Goal: Information Seeking & Learning: Find specific fact

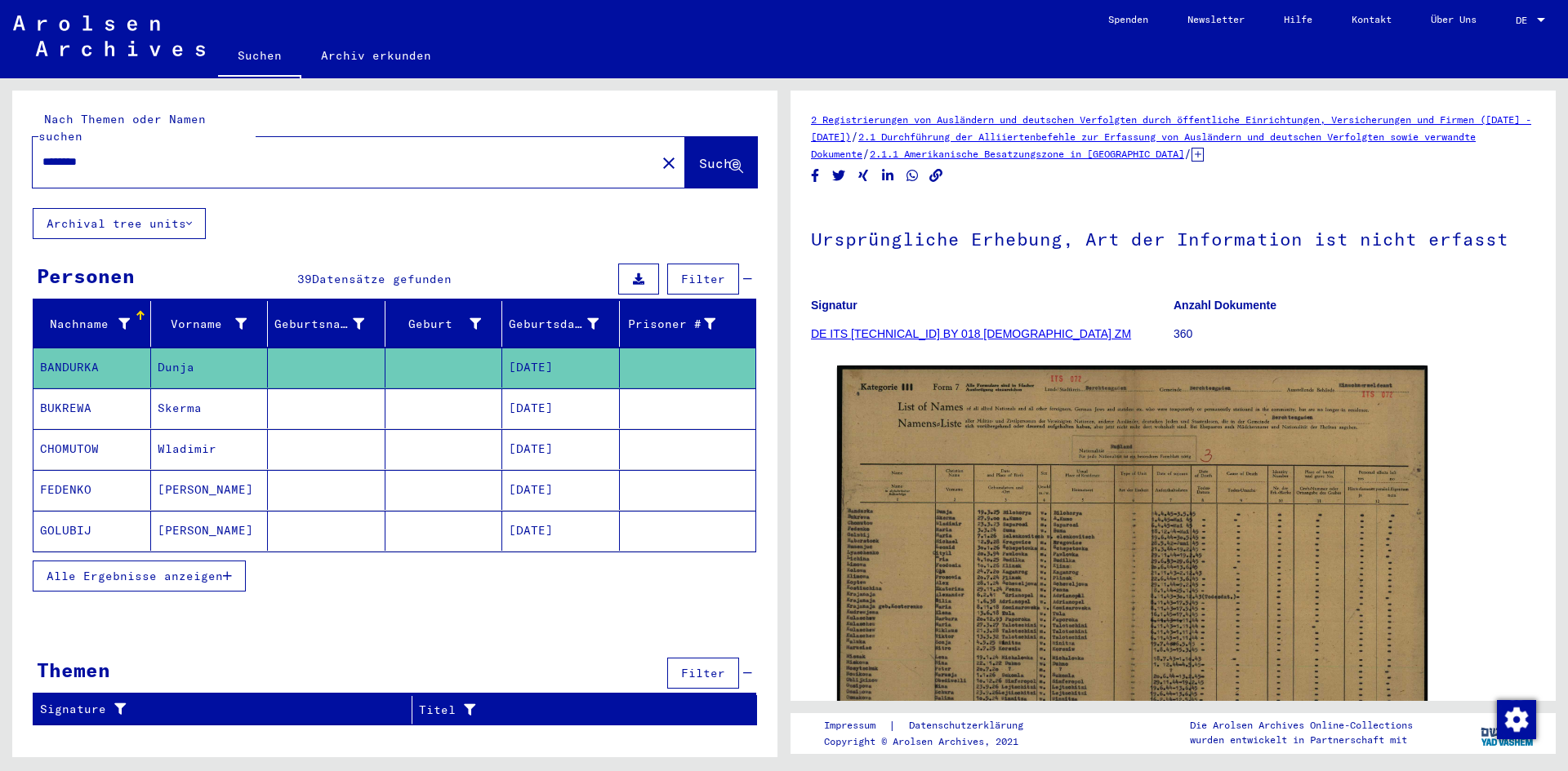
click at [70, 154] on input "********" at bounding box center [345, 162] width 603 height 17
type input "**********"
click at [699, 155] on span "Suche" at bounding box center [719, 163] width 41 height 16
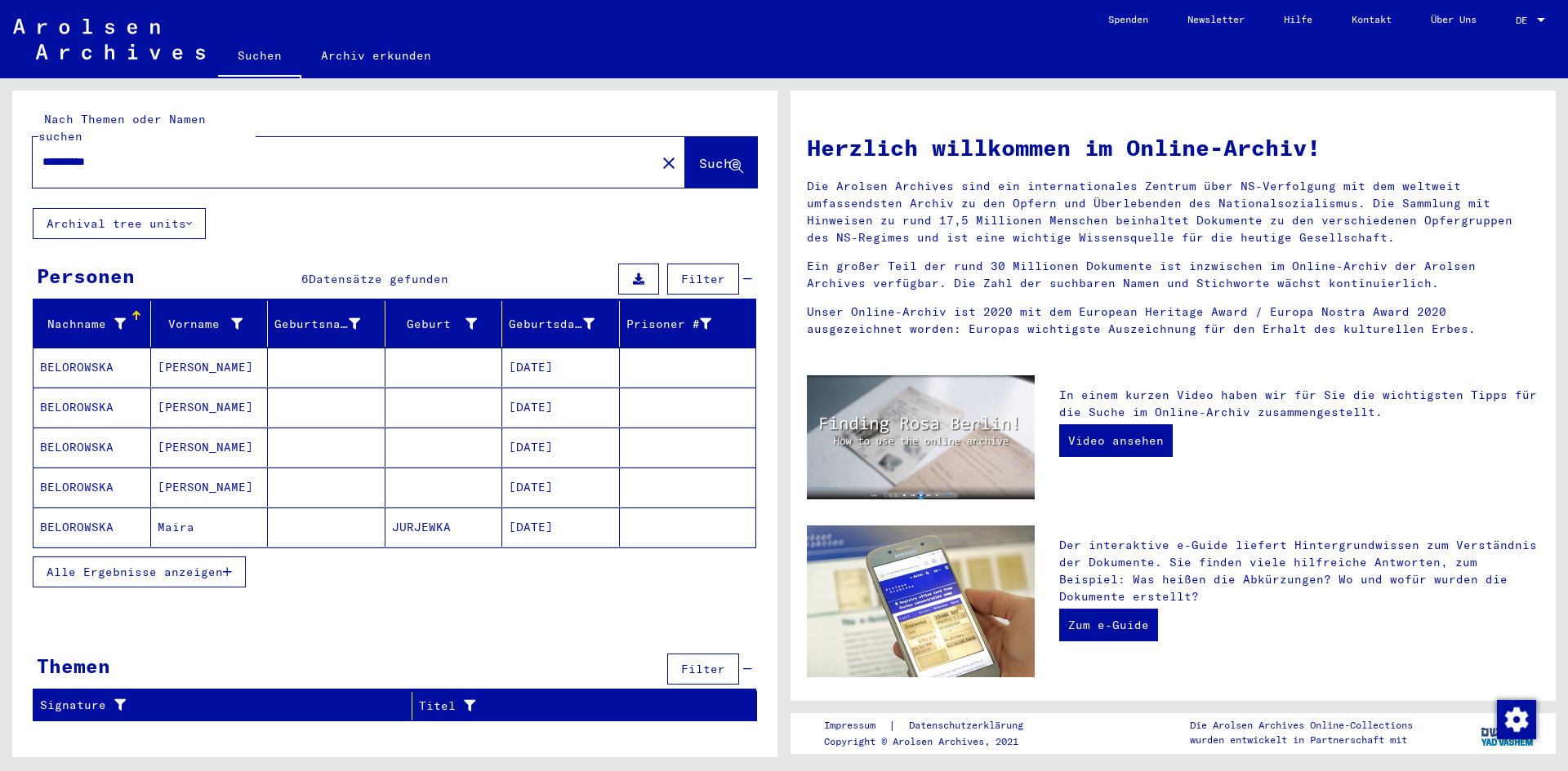
click at [191, 565] on span "Alle Ergebnisse anzeigen" at bounding box center [134, 572] width 176 height 14
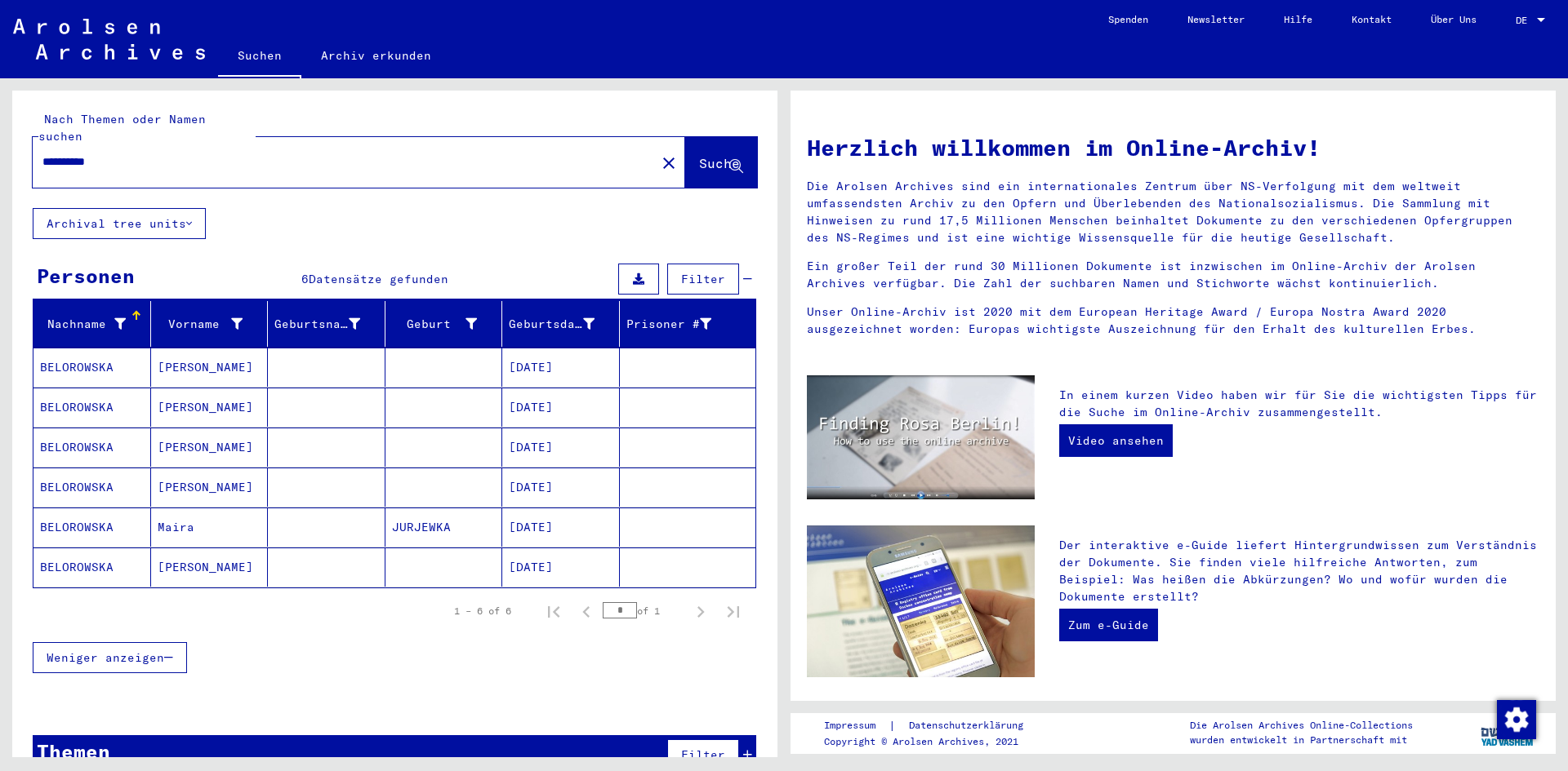
click at [576, 349] on mat-cell "[DATE]" at bounding box center [561, 367] width 118 height 39
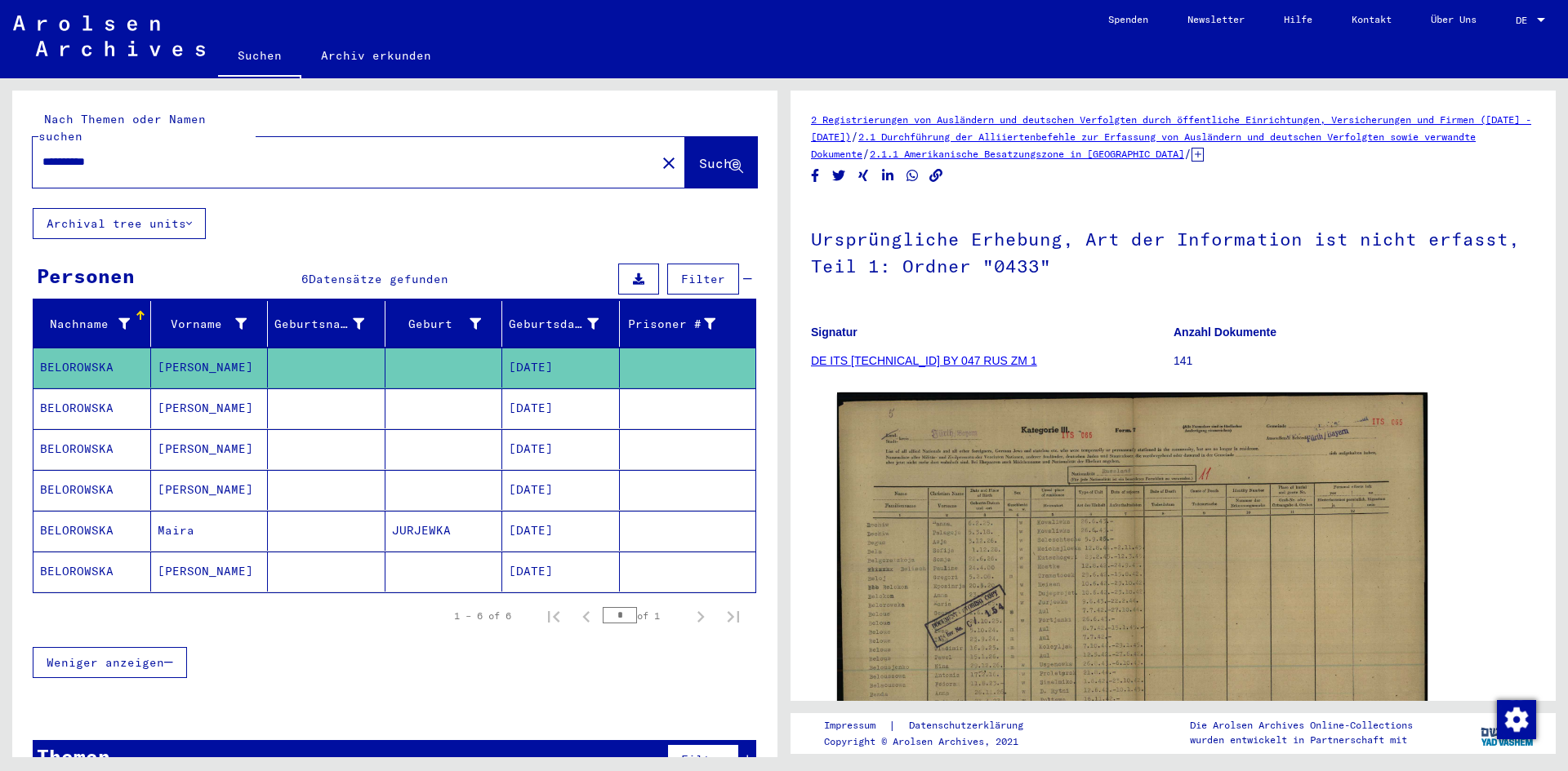
click at [565, 389] on mat-cell "[DATE]" at bounding box center [561, 409] width 118 height 40
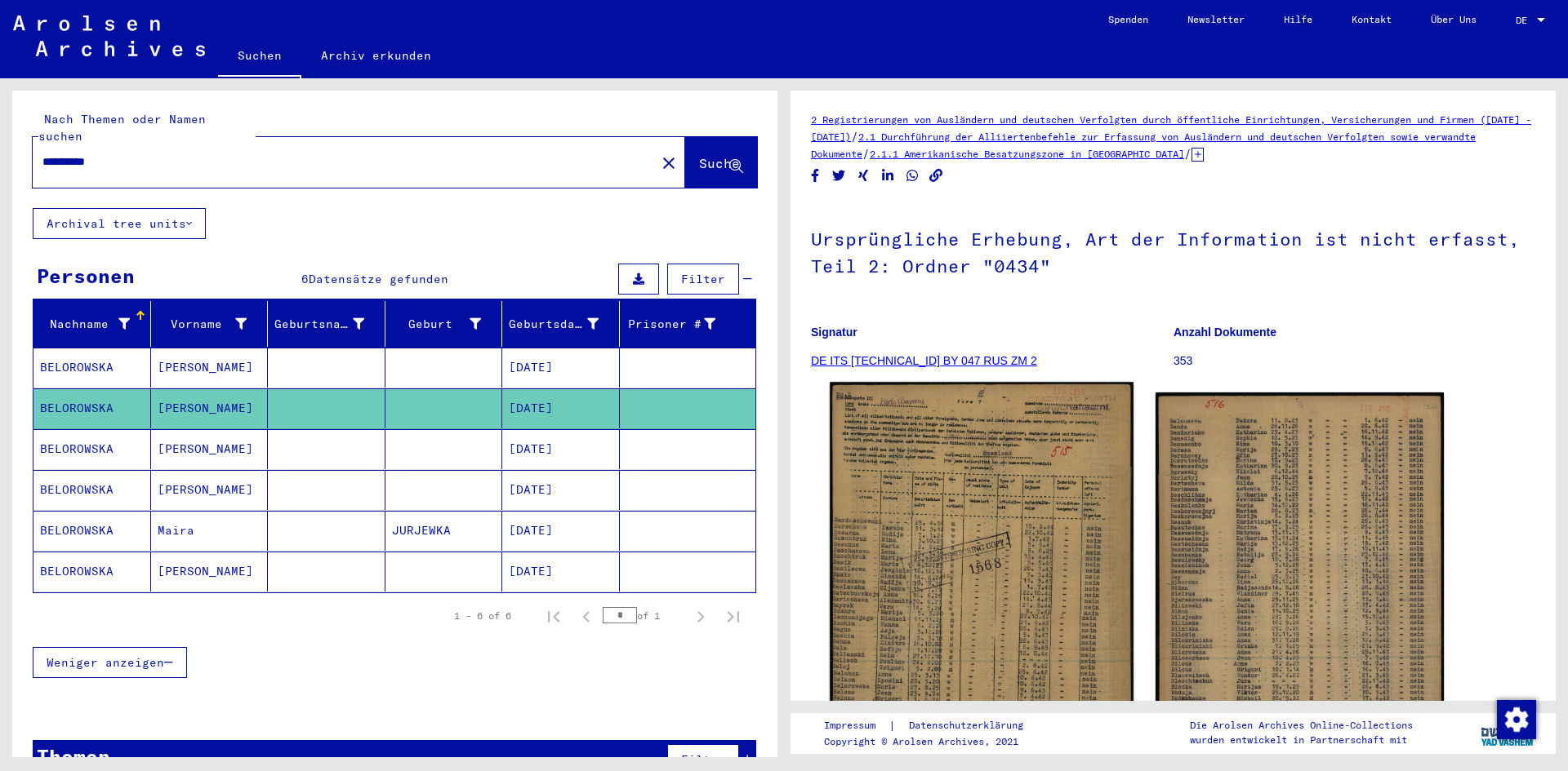
click at [936, 506] on img at bounding box center [981, 593] width 303 height 422
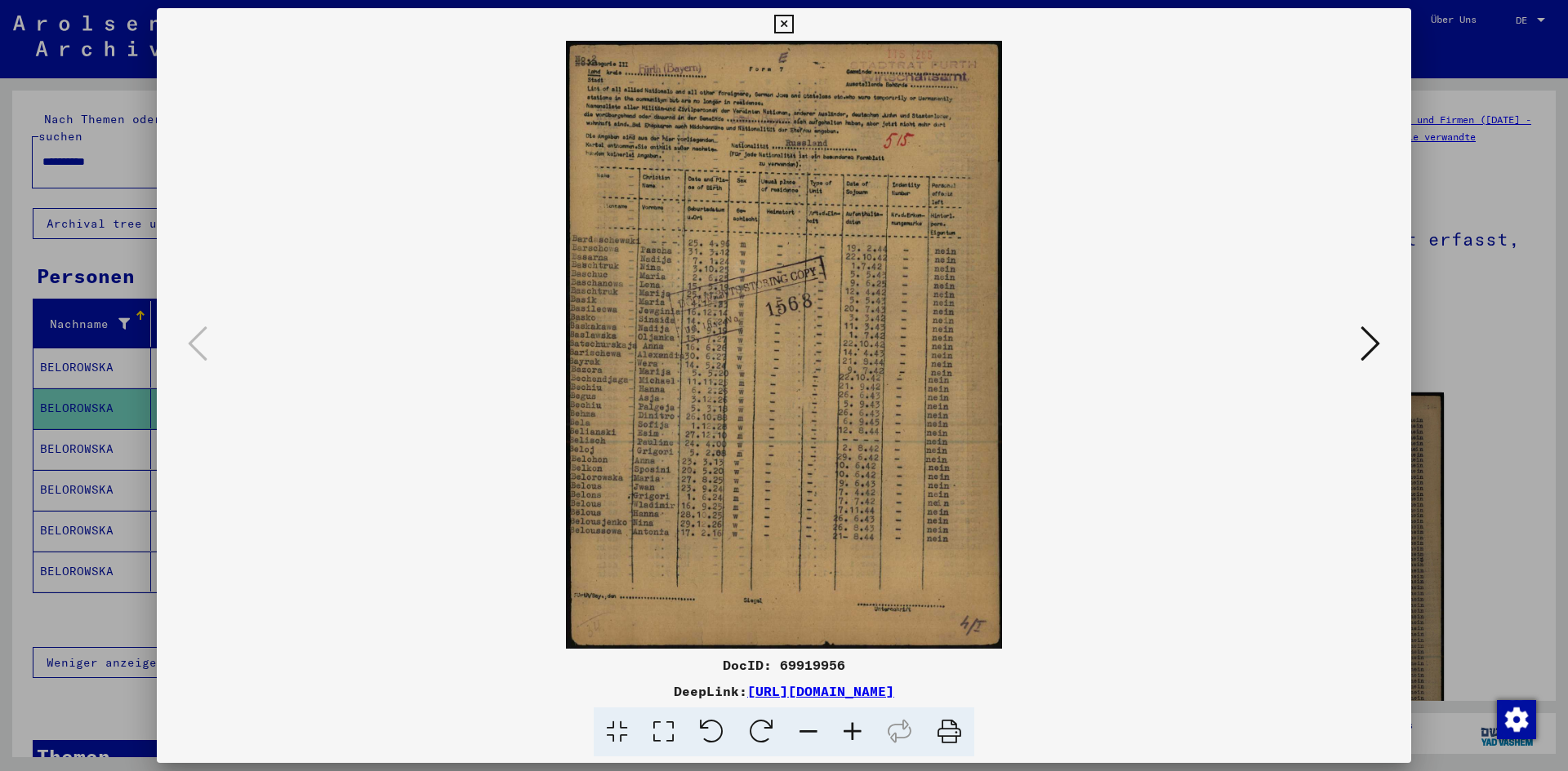
click at [782, 21] on icon at bounding box center [783, 24] width 18 height 19
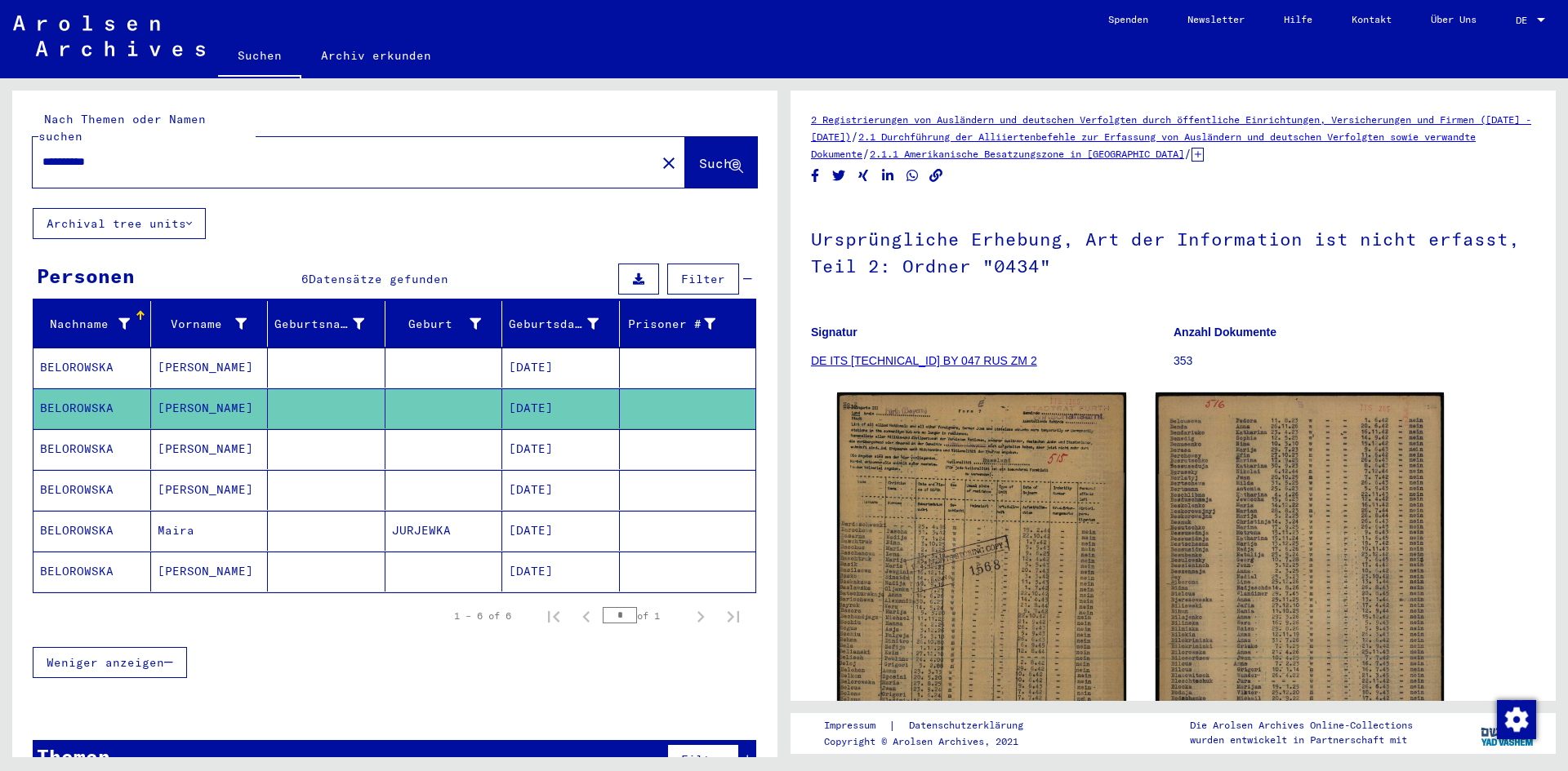
click at [550, 429] on mat-cell "[DATE]" at bounding box center [561, 449] width 118 height 40
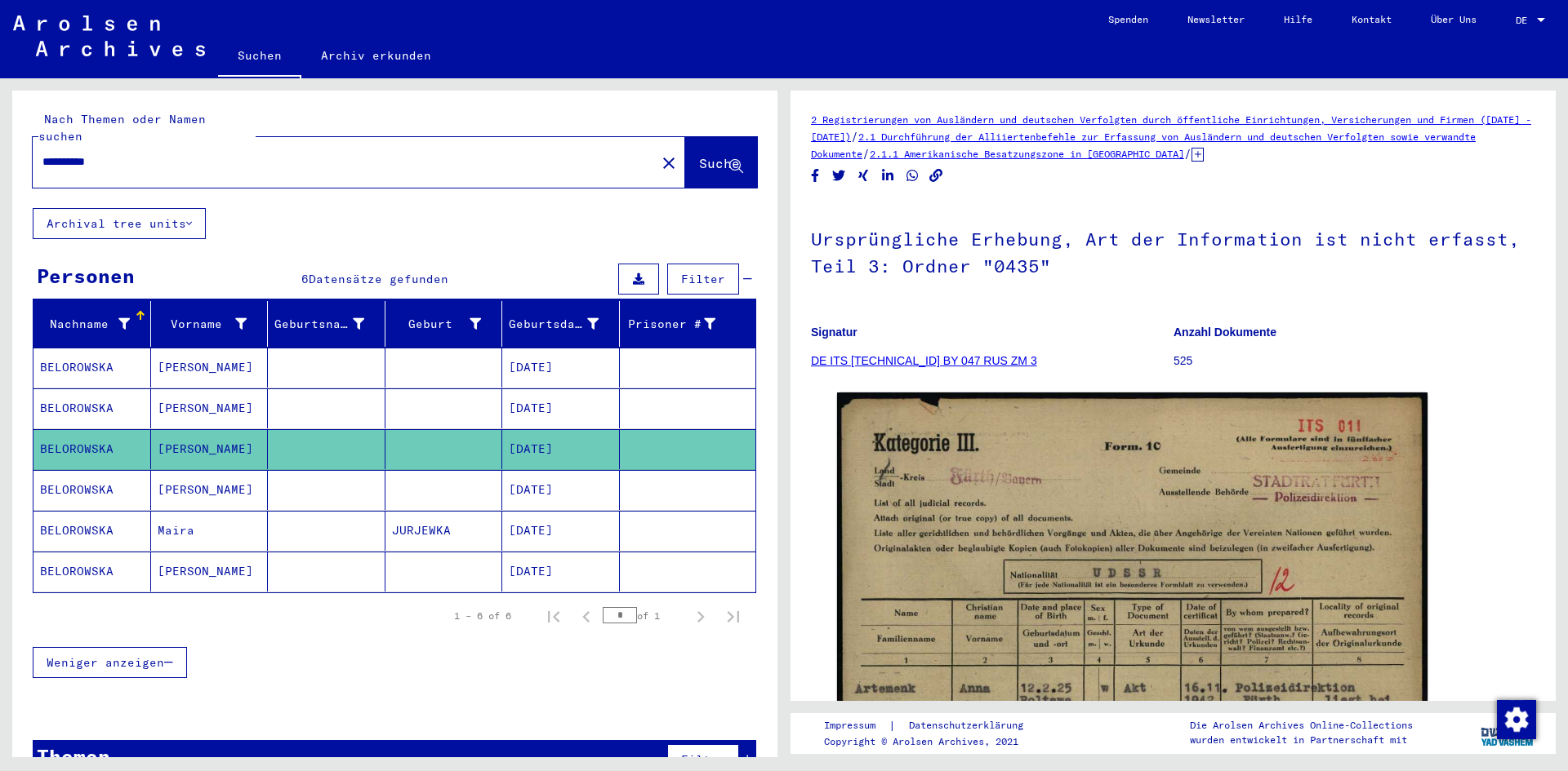
click at [541, 478] on mat-cell "[DATE]" at bounding box center [561, 490] width 118 height 40
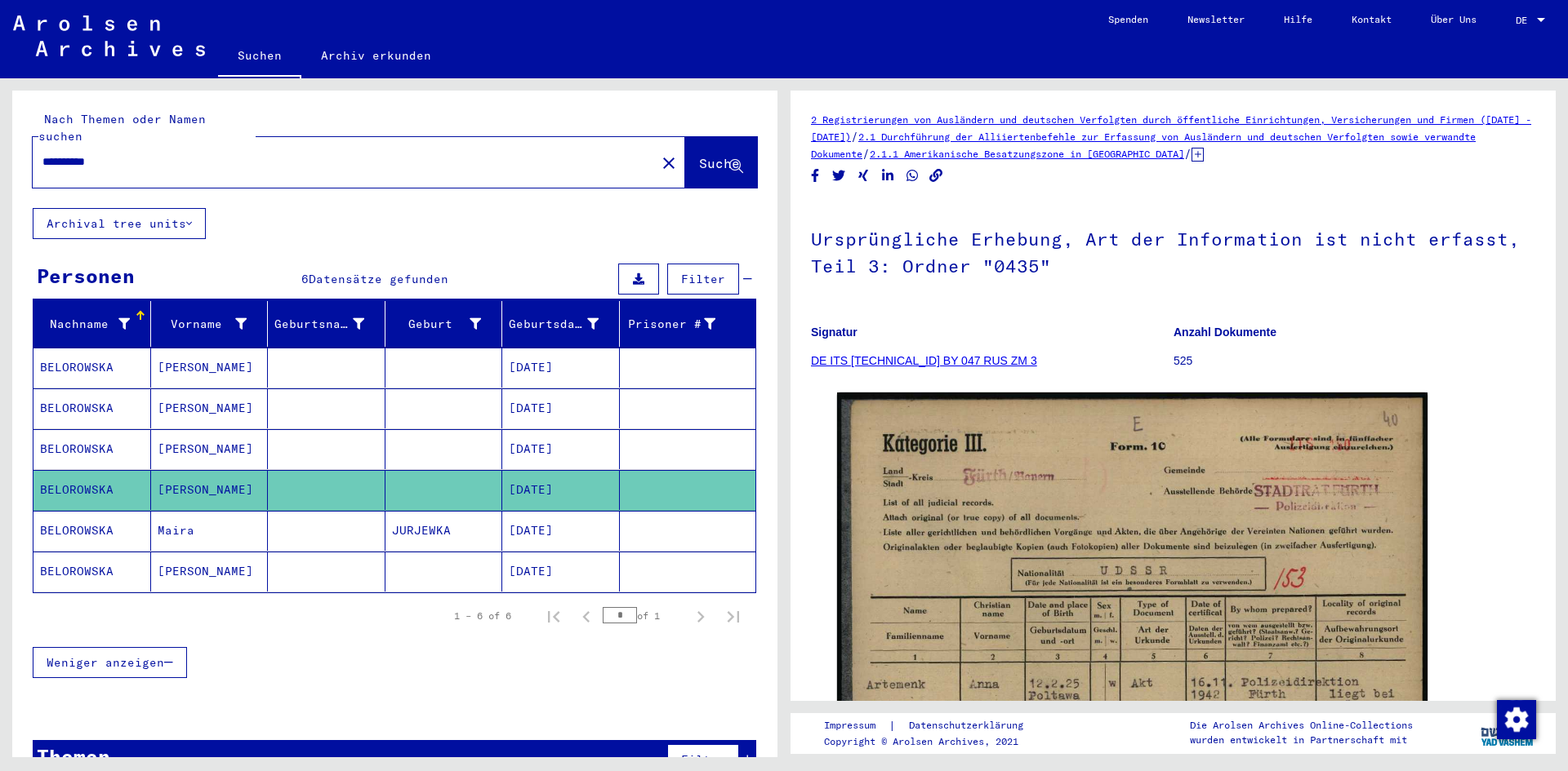
click at [552, 513] on mat-cell "[DATE]" at bounding box center [561, 531] width 118 height 40
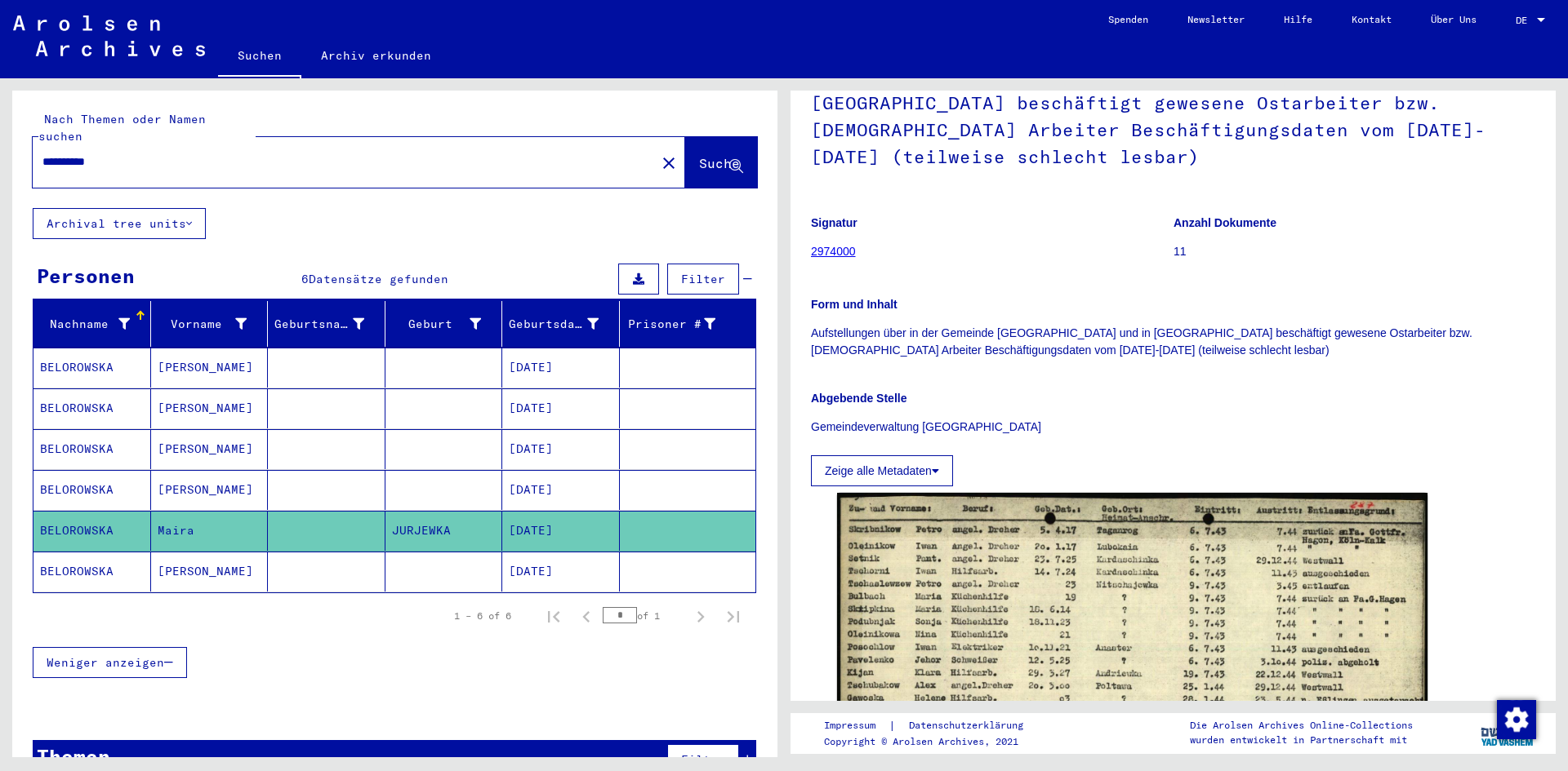
scroll to position [245, 0]
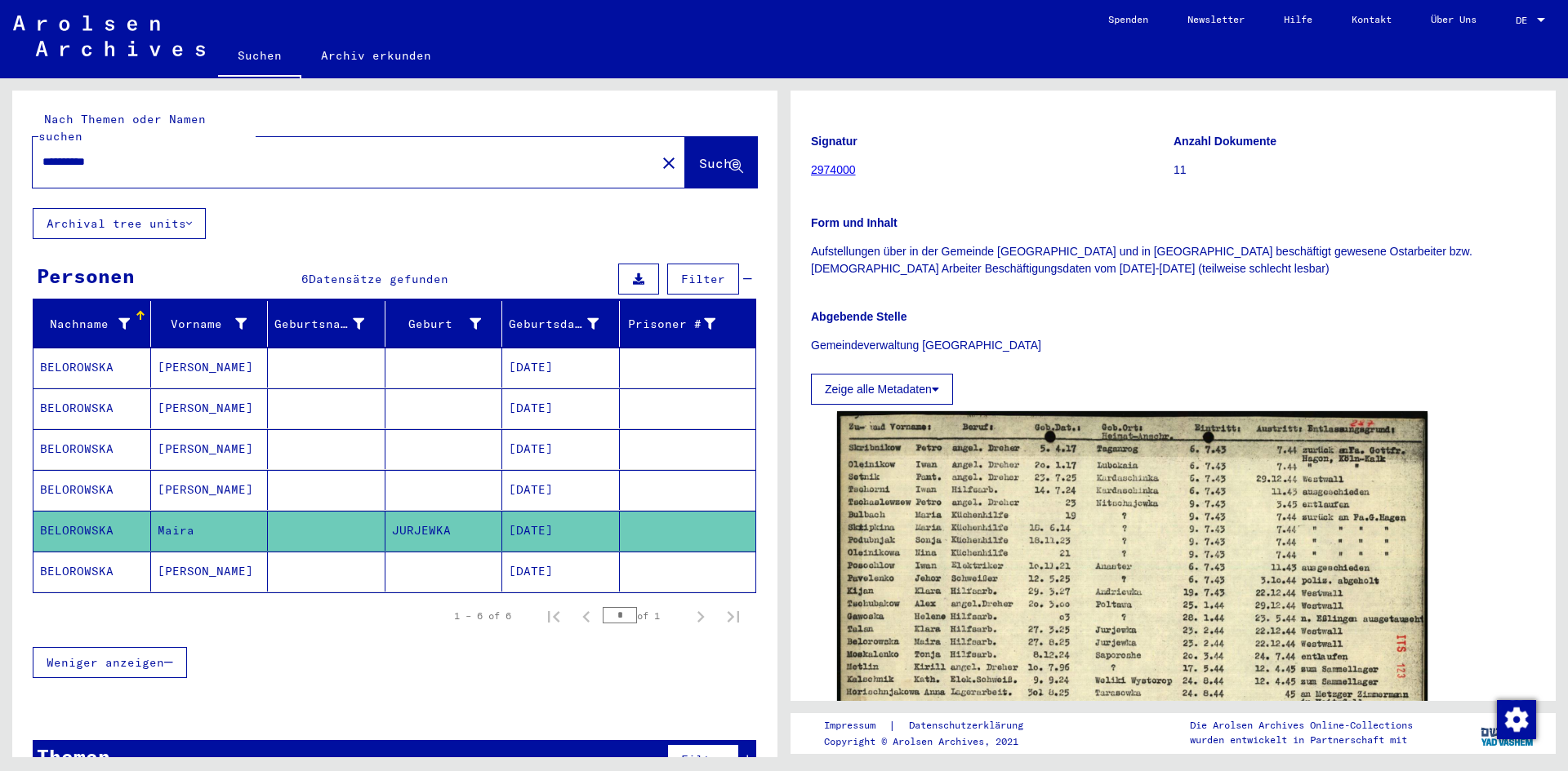
click at [563, 559] on mat-cell "[DATE]" at bounding box center [561, 572] width 118 height 40
